Goal: Information Seeking & Learning: Learn about a topic

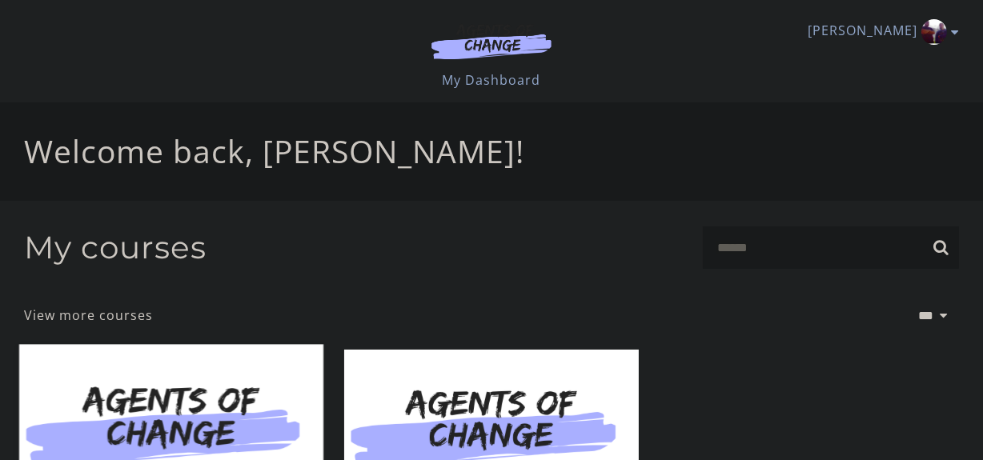
click at [152, 376] on img at bounding box center [171, 427] width 304 height 164
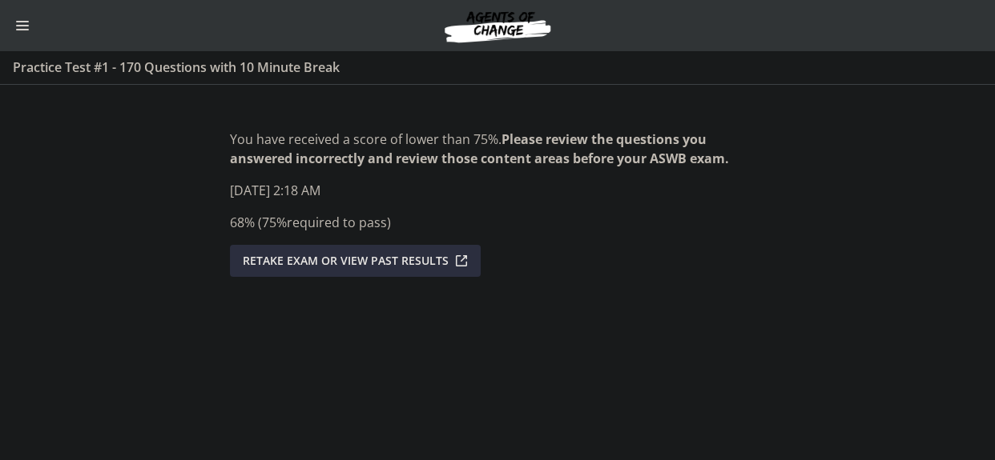
click at [32, 23] on button "Enable menu" at bounding box center [22, 25] width 19 height 19
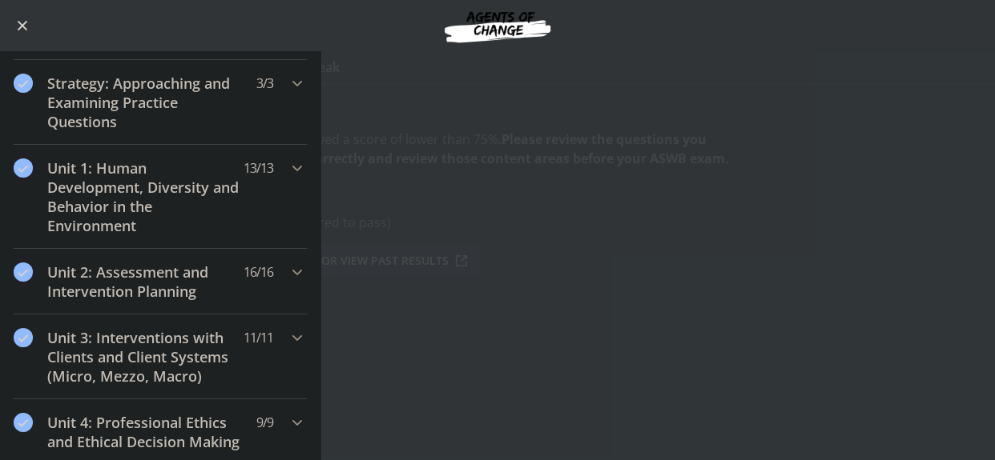
scroll to position [272, 0]
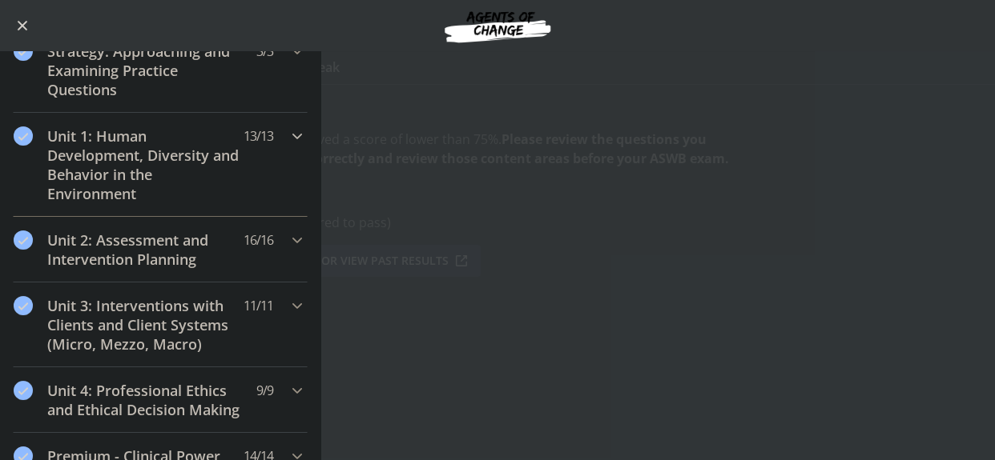
click at [242, 203] on h2 "Unit 1: Human Development, Diversity and Behavior in the Environment" at bounding box center [144, 165] width 195 height 77
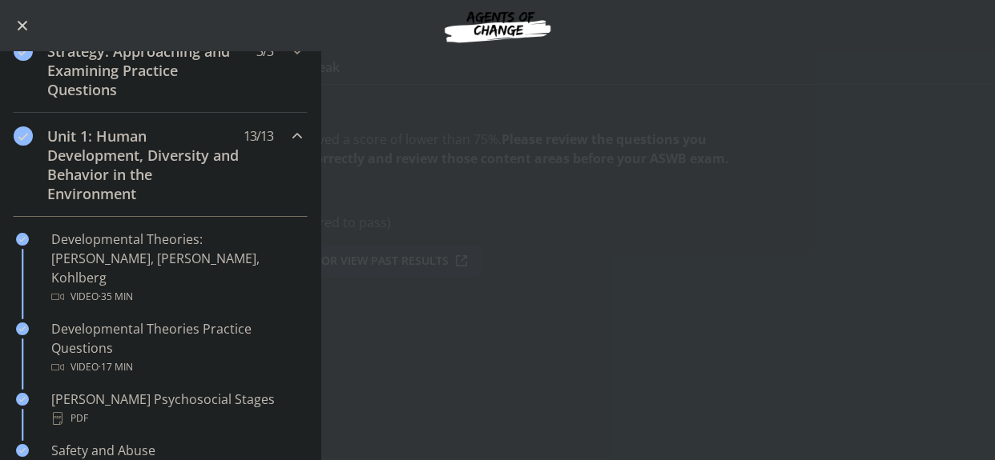
click at [152, 203] on h2 "Unit 1: Human Development, Diversity and Behavior in the Environment" at bounding box center [144, 165] width 195 height 77
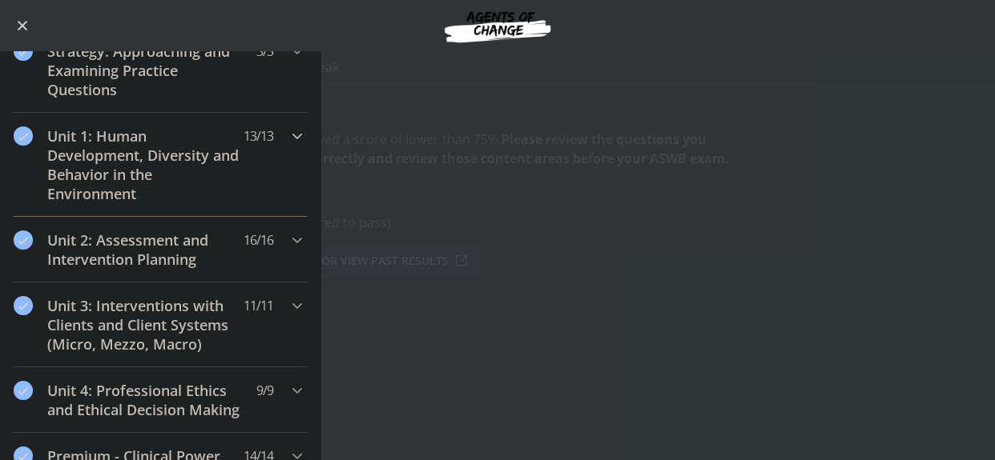
click at [152, 203] on h2 "Unit 1: Human Development, Diversity and Behavior in the Environment" at bounding box center [144, 165] width 195 height 77
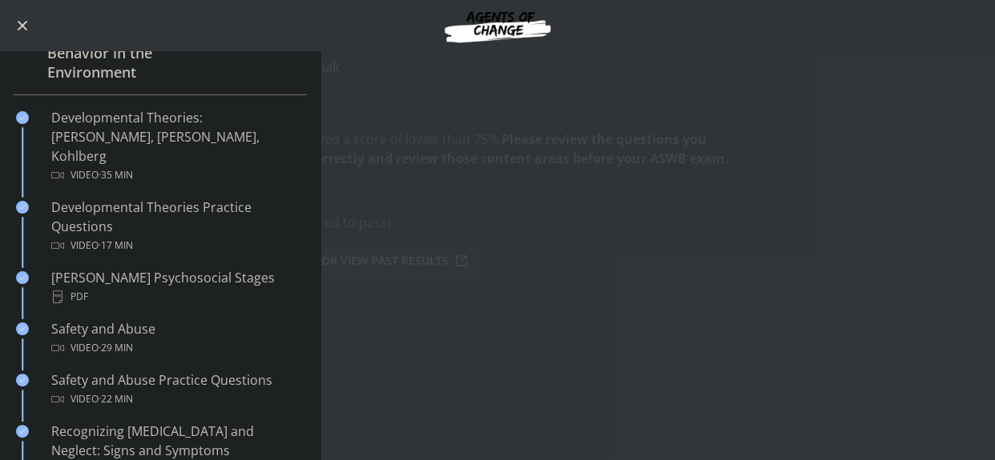
scroll to position [392, 0]
click at [120, 187] on div "Developmental Theories: [PERSON_NAME], [PERSON_NAME], Kohlberg Video · 35 min" at bounding box center [176, 148] width 250 height 77
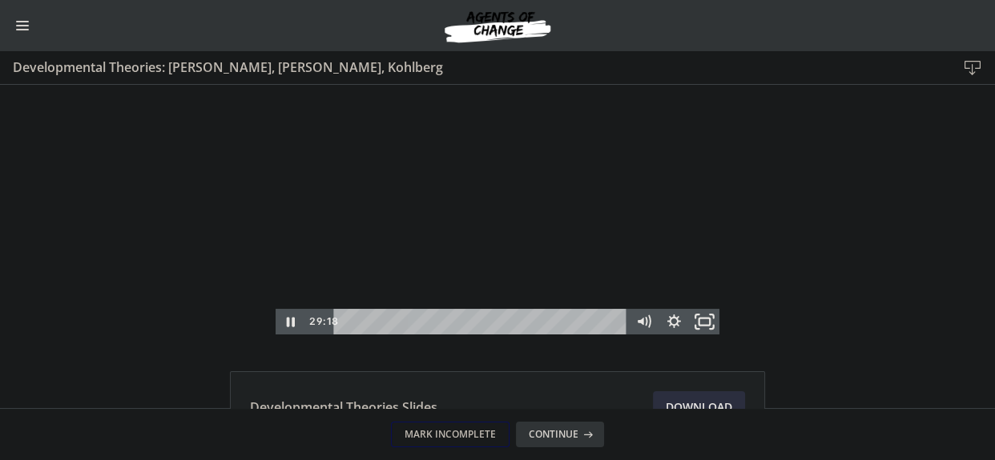
click at [700, 322] on icon "Fullscreen" at bounding box center [704, 322] width 37 height 30
